Goal: Browse casually

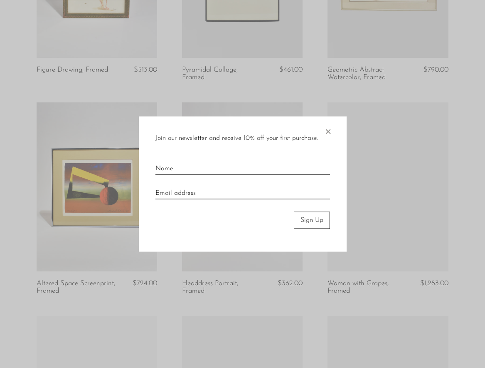
scroll to position [829, 0]
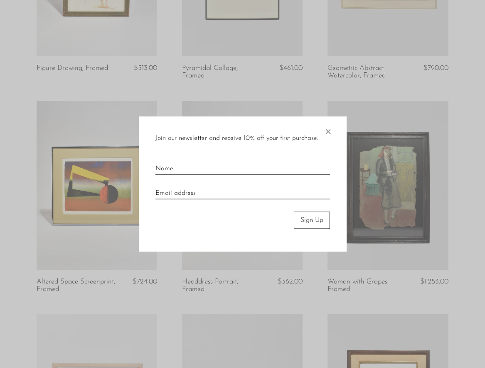
click at [329, 131] on span "×" at bounding box center [328, 129] width 8 height 27
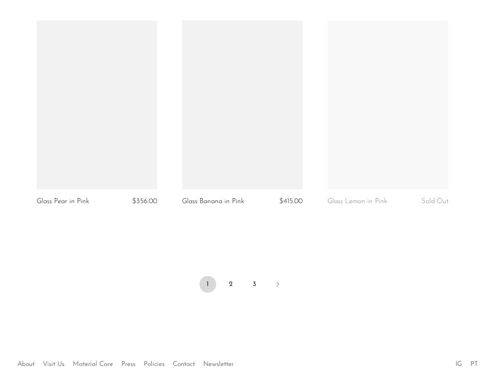
scroll to position [2404, 0]
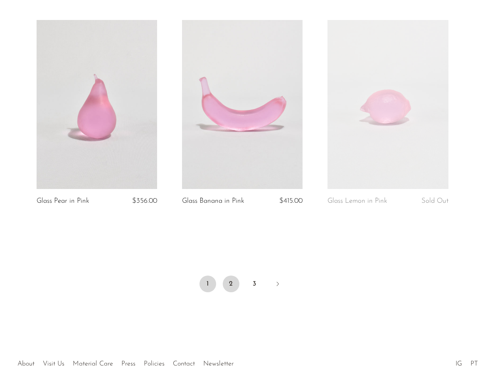
click at [231, 275] on link "2" at bounding box center [231, 283] width 17 height 17
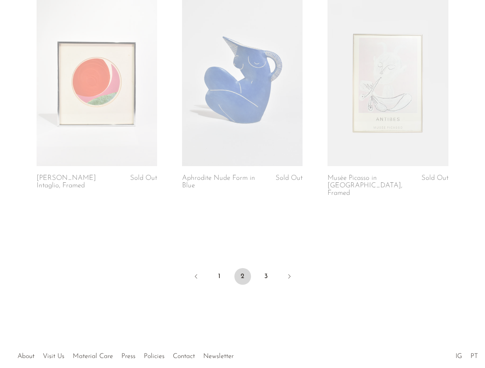
scroll to position [2428, 0]
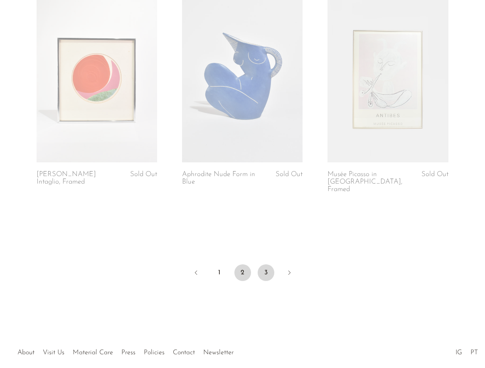
click at [267, 264] on link "3" at bounding box center [266, 272] width 17 height 17
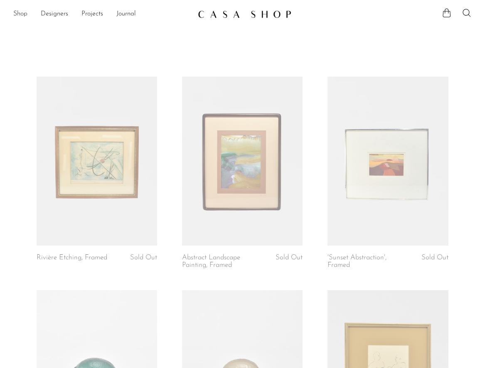
click at [26, 12] on link "Shop" at bounding box center [20, 14] width 14 height 11
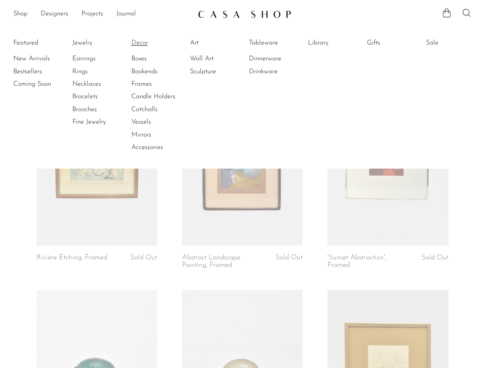
click at [140, 39] on link "Decor" at bounding box center [162, 42] width 62 height 9
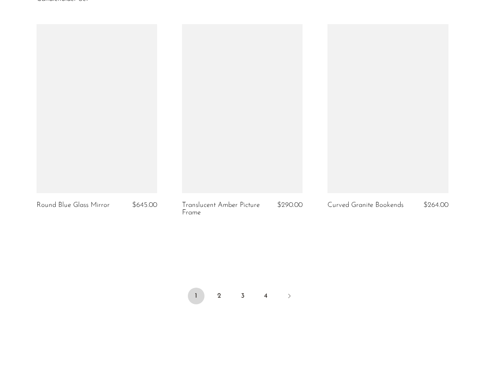
scroll to position [2378, 0]
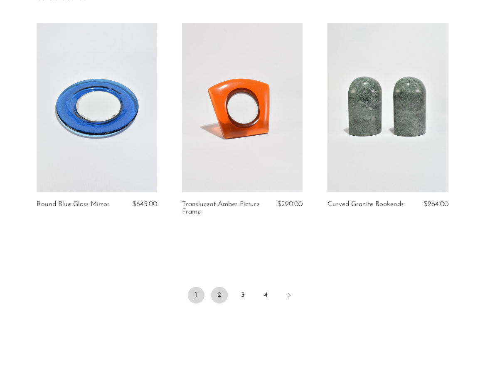
click at [212, 292] on link "2" at bounding box center [219, 295] width 17 height 17
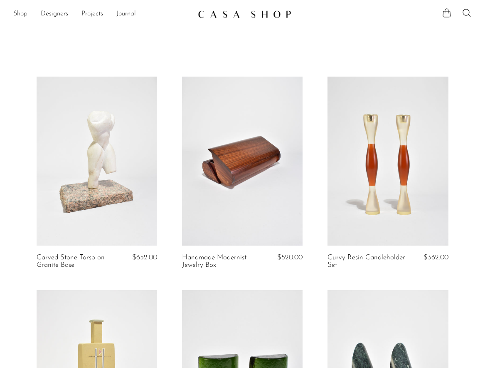
click at [18, 17] on link "Shop" at bounding box center [20, 14] width 14 height 11
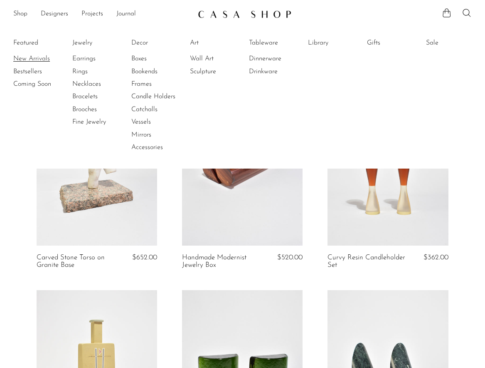
click at [32, 60] on link "New Arrivals" at bounding box center [44, 58] width 62 height 9
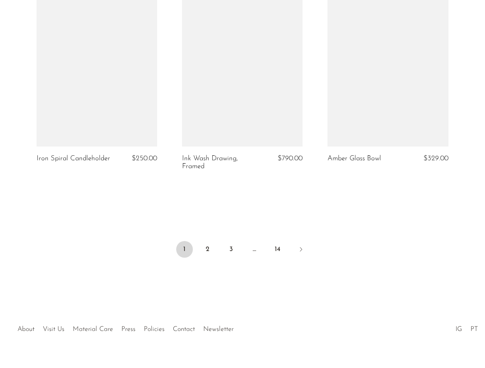
scroll to position [2440, 0]
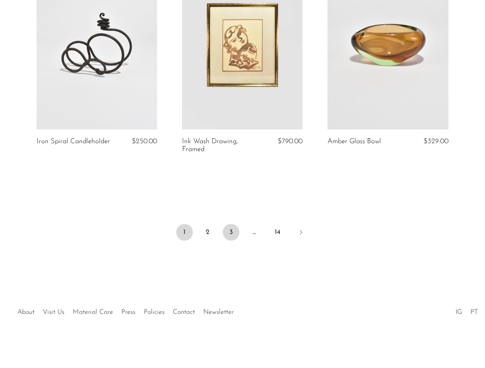
click at [232, 233] on link "3" at bounding box center [231, 232] width 17 height 17
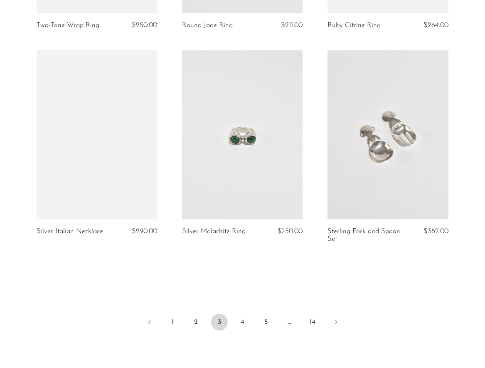
scroll to position [2344, 0]
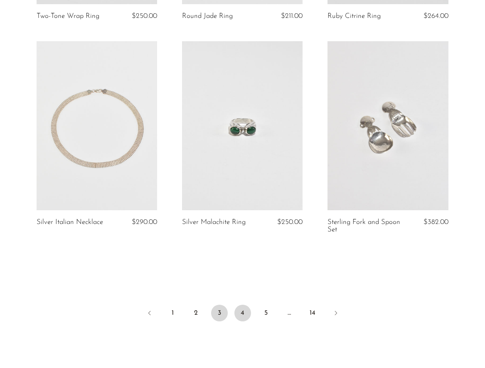
click at [245, 311] on link "4" at bounding box center [243, 312] width 17 height 17
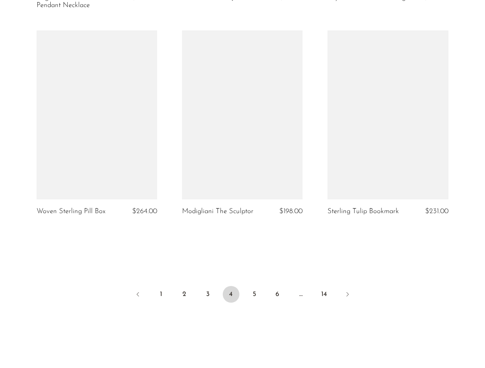
scroll to position [2377, 0]
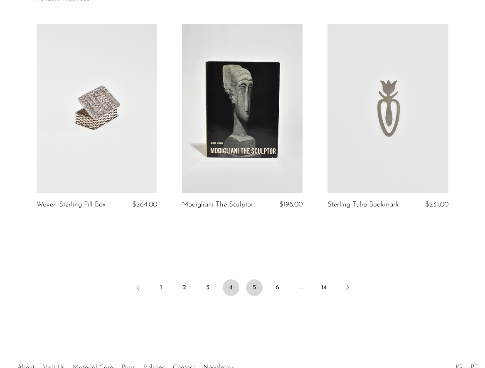
click at [254, 287] on link "5" at bounding box center [254, 287] width 17 height 17
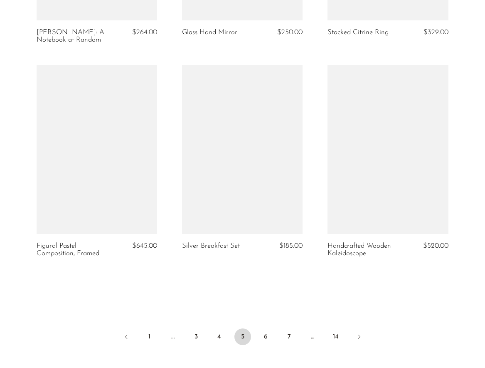
scroll to position [2337, 0]
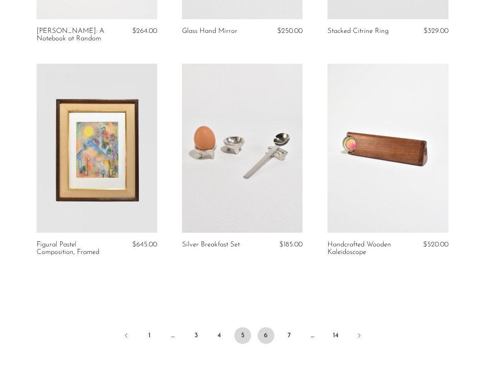
click at [268, 336] on link "6" at bounding box center [266, 335] width 17 height 17
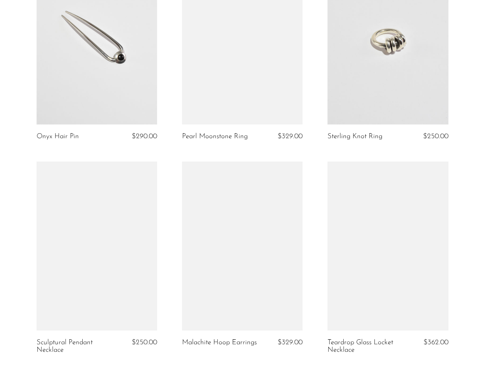
scroll to position [2433, 0]
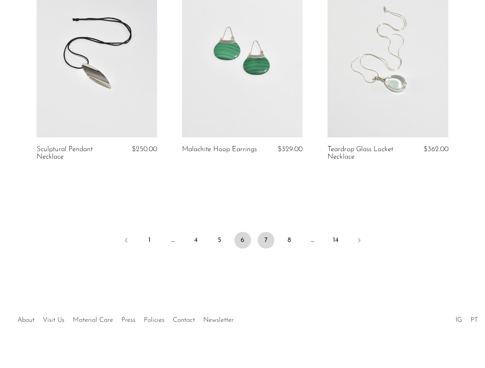
click at [270, 232] on link "7" at bounding box center [266, 240] width 17 height 17
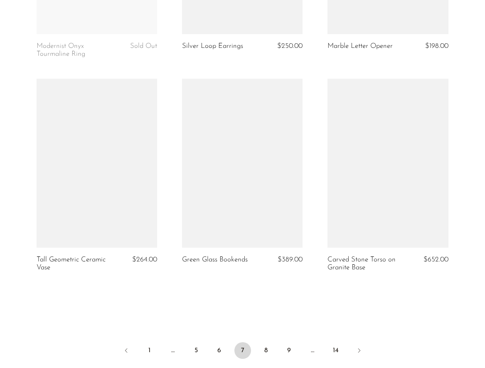
scroll to position [2425, 0]
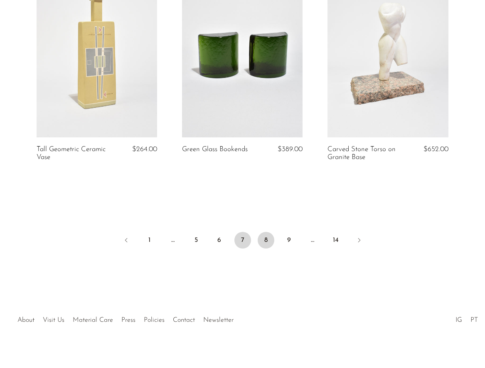
click at [265, 232] on link "8" at bounding box center [266, 240] width 17 height 17
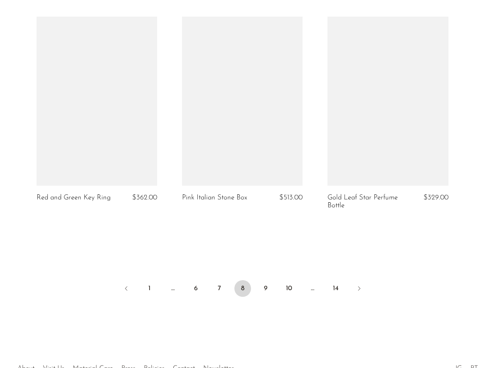
scroll to position [2440, 0]
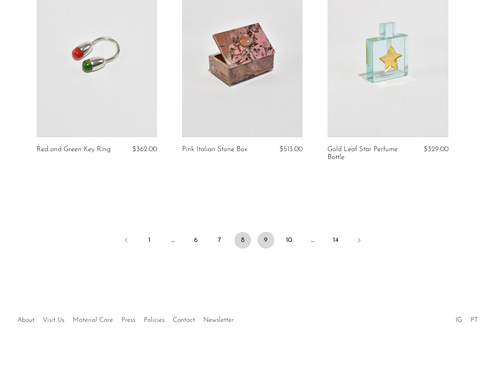
click at [263, 238] on link "9" at bounding box center [266, 240] width 17 height 17
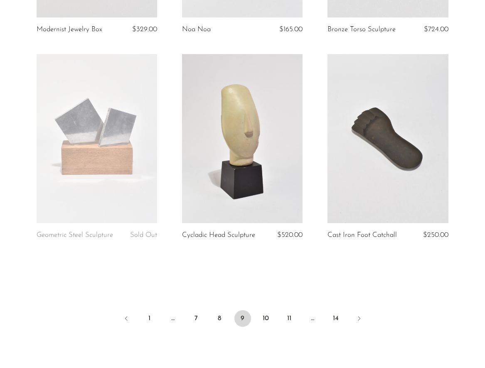
scroll to position [2433, 0]
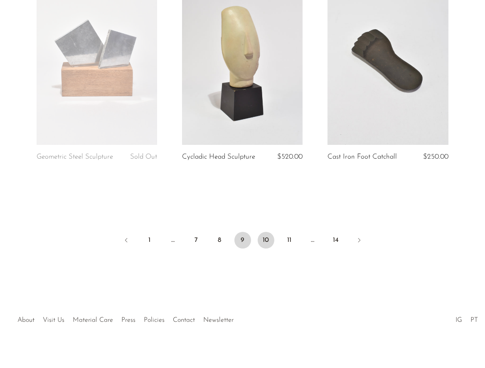
click at [267, 232] on link "10" at bounding box center [266, 240] width 17 height 17
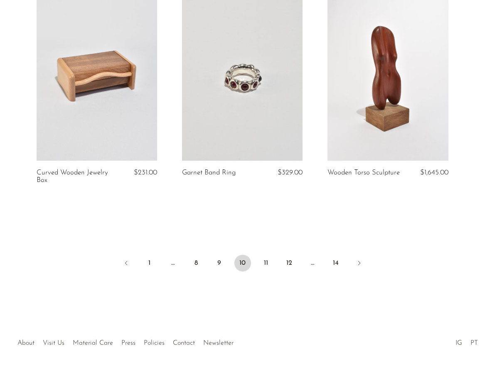
scroll to position [2448, 0]
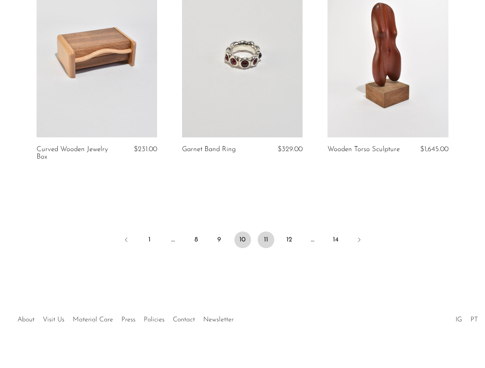
click at [267, 233] on link "11" at bounding box center [266, 239] width 17 height 17
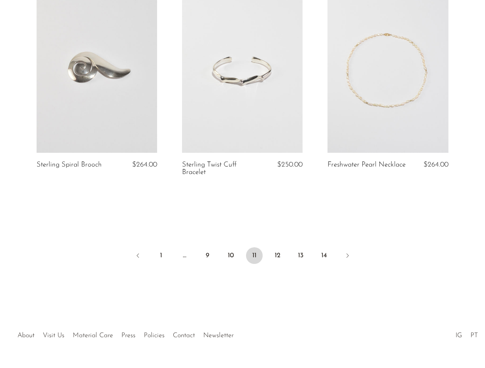
scroll to position [2425, 0]
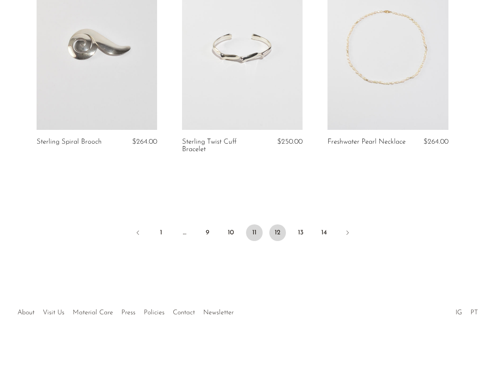
click at [280, 233] on link "12" at bounding box center [278, 232] width 17 height 17
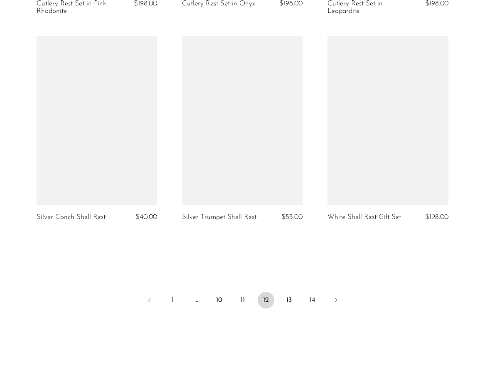
scroll to position [2440, 0]
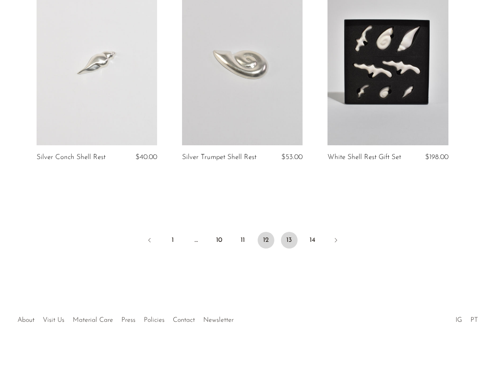
click at [293, 233] on link "13" at bounding box center [289, 240] width 17 height 17
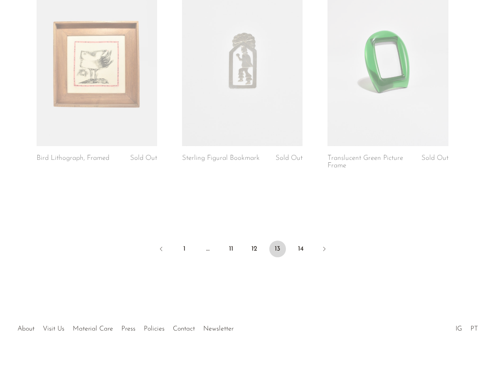
scroll to position [2440, 0]
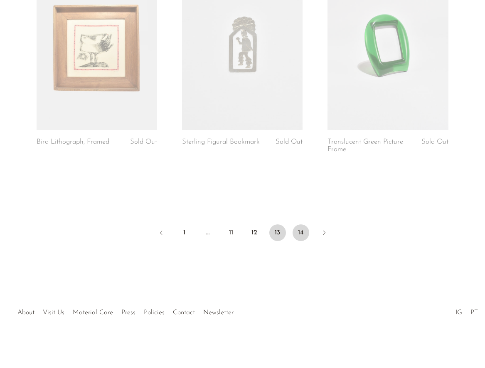
click at [298, 232] on link "14" at bounding box center [301, 232] width 17 height 17
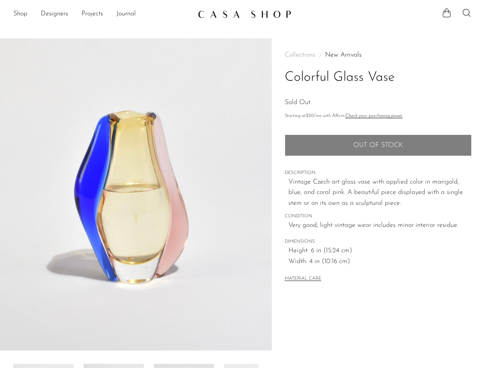
click at [75, 244] on img at bounding box center [136, 194] width 272 height 312
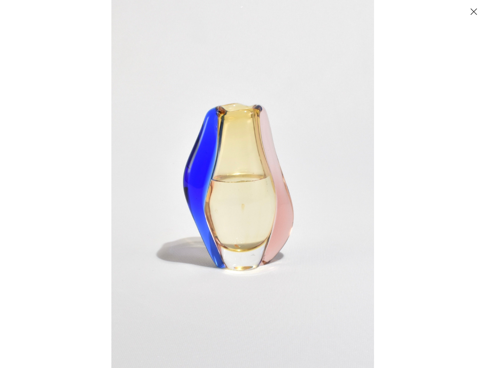
click at [475, 9] on button "Close" at bounding box center [474, 11] width 15 height 15
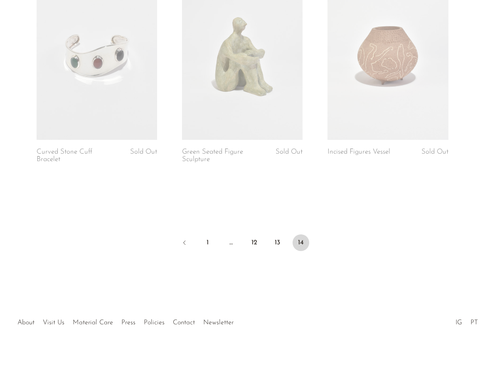
scroll to position [2219, 0]
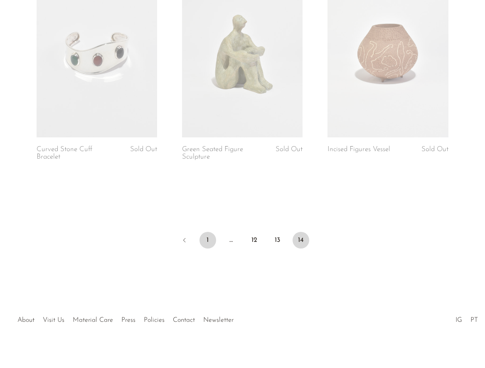
click at [210, 233] on link "1" at bounding box center [208, 240] width 17 height 17
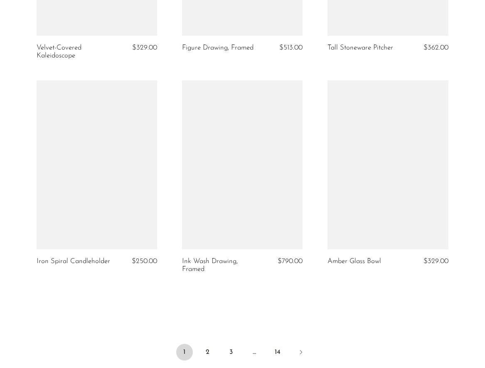
scroll to position [2440, 0]
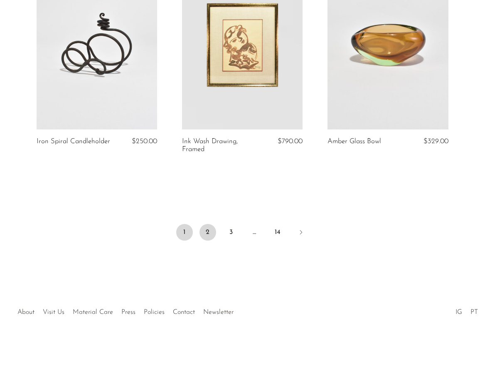
click at [210, 232] on link "2" at bounding box center [208, 232] width 17 height 17
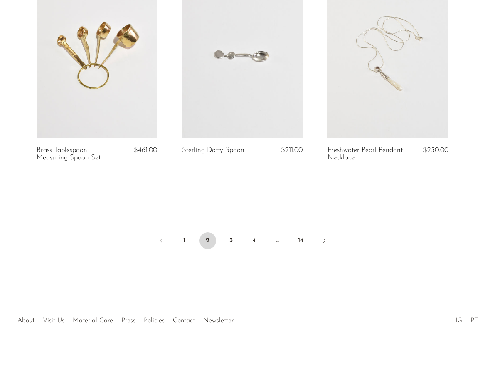
scroll to position [2463, 0]
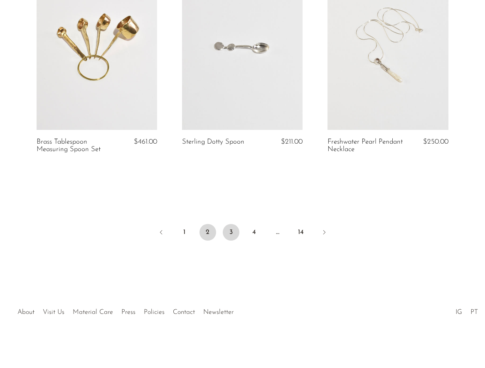
click at [230, 233] on link "3" at bounding box center [231, 232] width 17 height 17
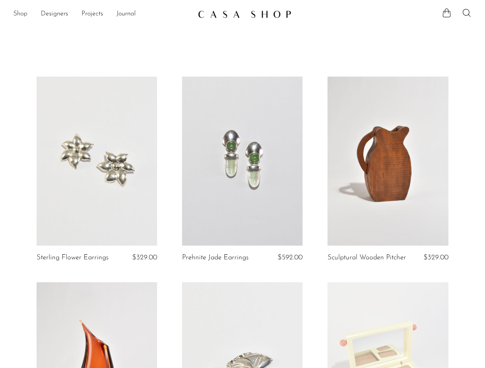
click at [23, 16] on link "Shop" at bounding box center [20, 14] width 14 height 11
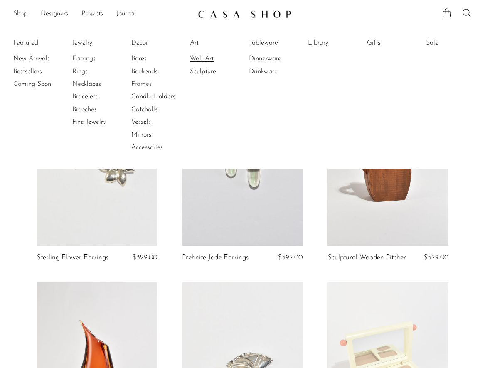
click at [205, 62] on link "Wall Art" at bounding box center [221, 58] width 62 height 9
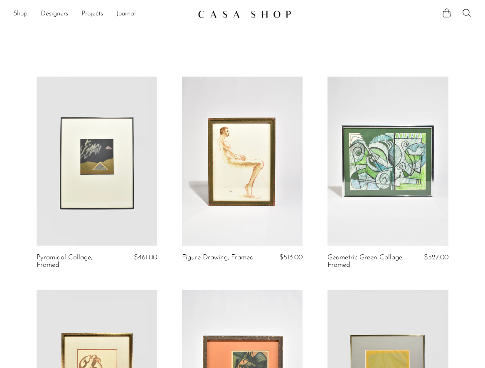
click at [27, 15] on link "Shop" at bounding box center [20, 14] width 14 height 11
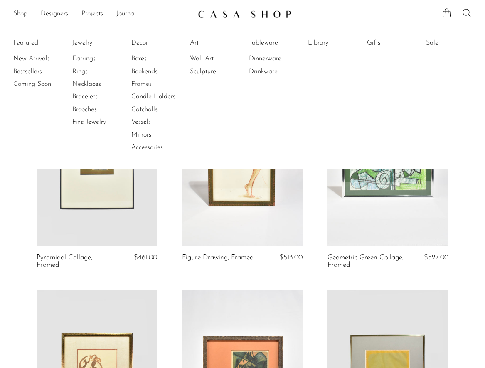
click at [32, 84] on link "Coming Soon" at bounding box center [44, 83] width 62 height 9
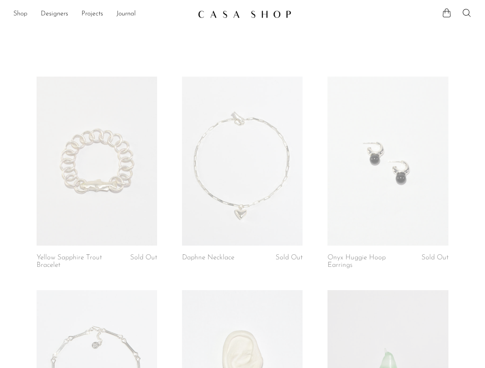
click at [22, 11] on link "Shop" at bounding box center [20, 14] width 14 height 11
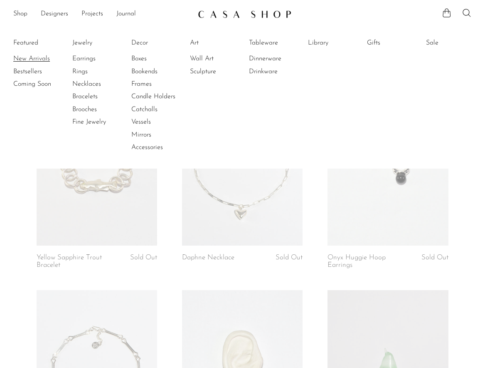
click at [30, 57] on link "New Arrivals" at bounding box center [44, 58] width 62 height 9
